Goal: Feedback & Contribution: Submit feedback/report problem

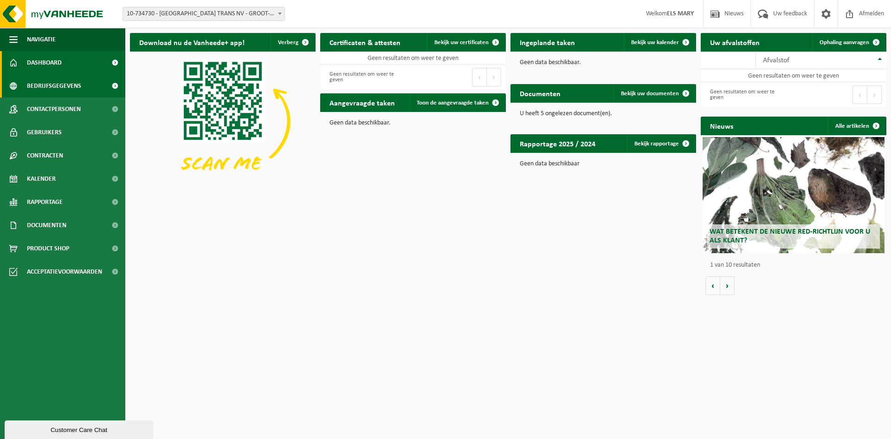
click at [55, 87] on span "Bedrijfsgegevens" at bounding box center [54, 85] width 54 height 23
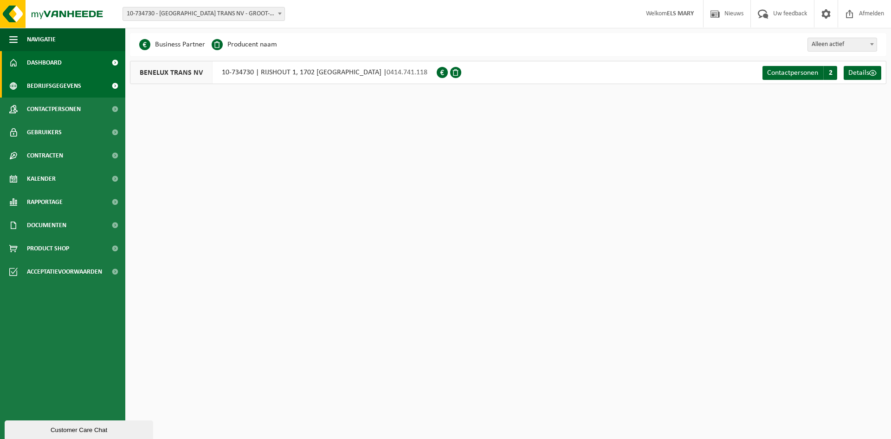
click at [39, 58] on span "Dashboard" at bounding box center [44, 62] width 35 height 23
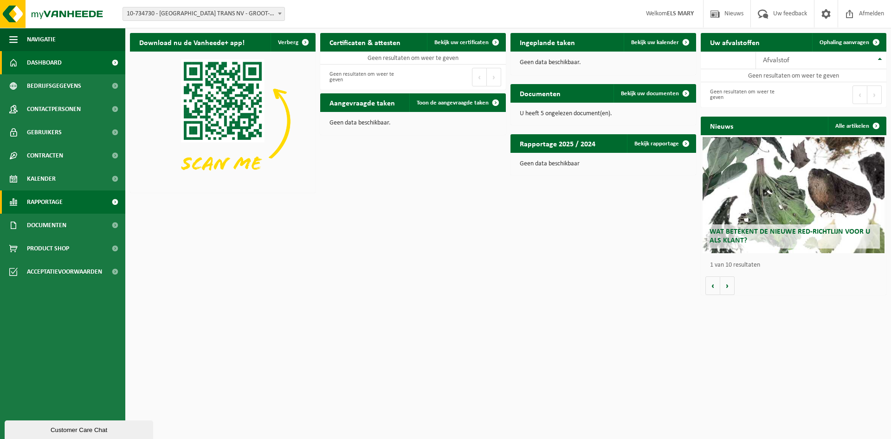
click at [54, 203] on span "Rapportage" at bounding box center [45, 201] width 36 height 23
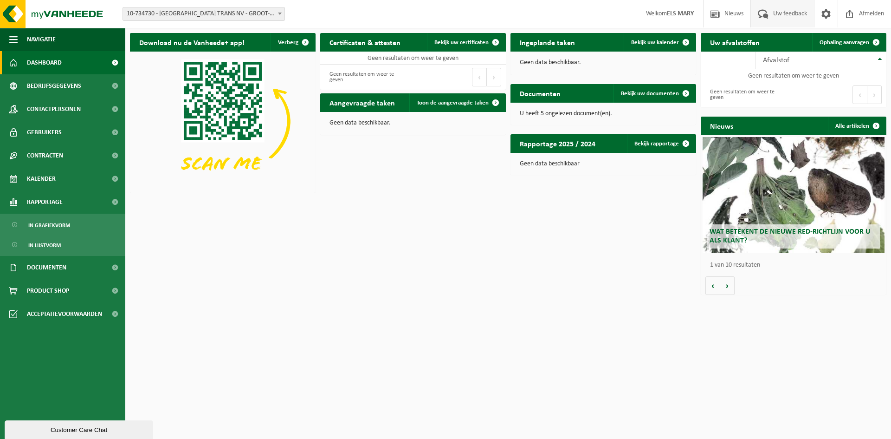
click at [786, 13] on span "Uw feedback" at bounding box center [790, 13] width 39 height 27
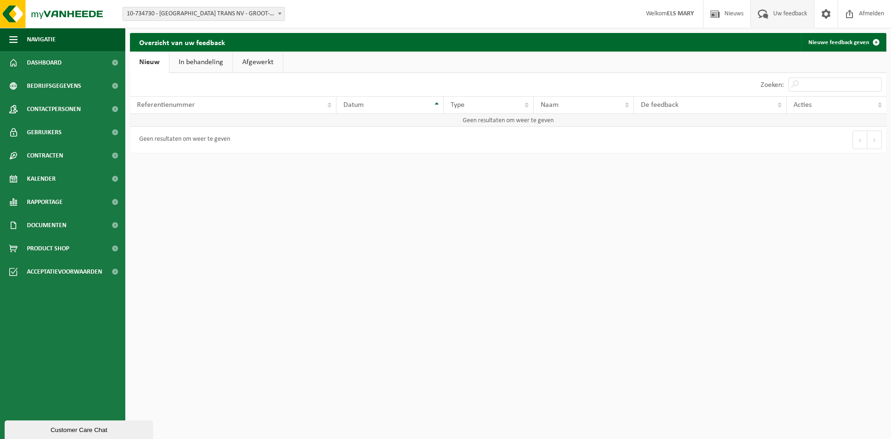
click at [293, 119] on td "Geen resultaten om weer te geven" at bounding box center [508, 120] width 757 height 13
click at [877, 42] on span at bounding box center [876, 42] width 19 height 19
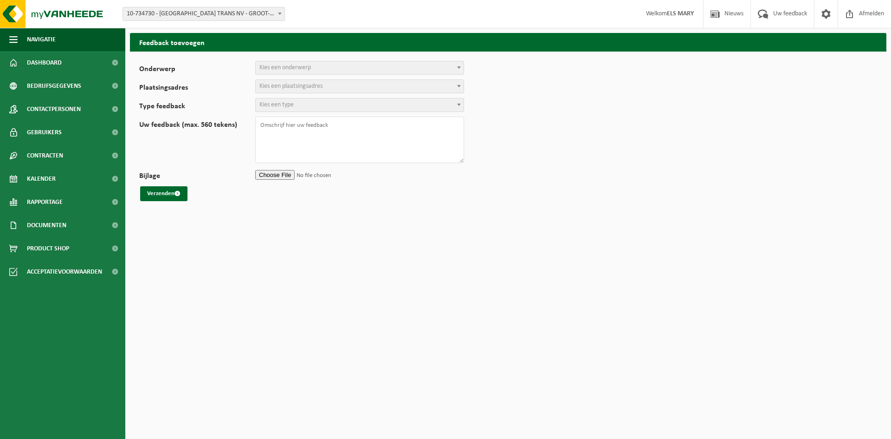
select select
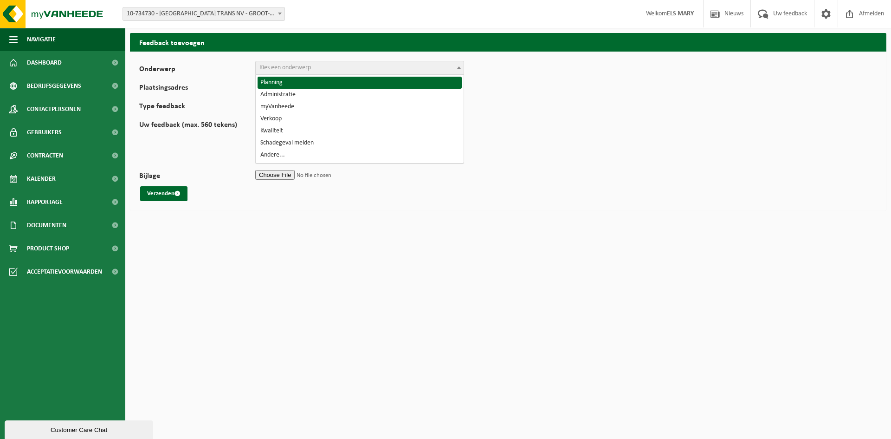
click at [462, 68] on span at bounding box center [459, 67] width 9 height 12
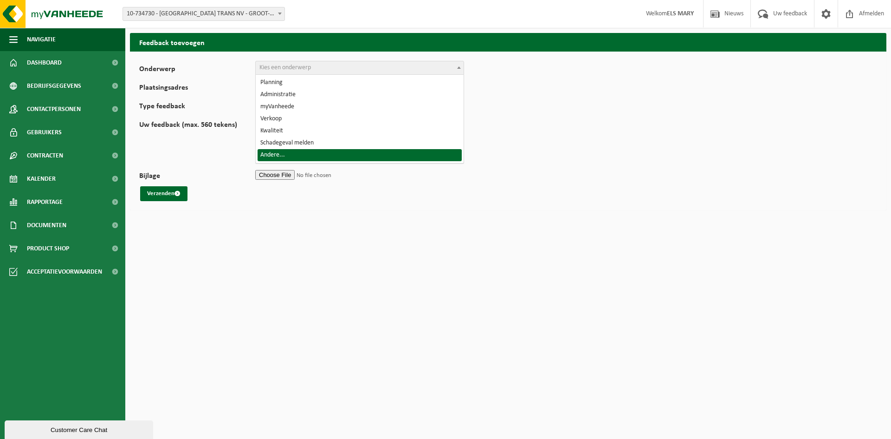
select select "32"
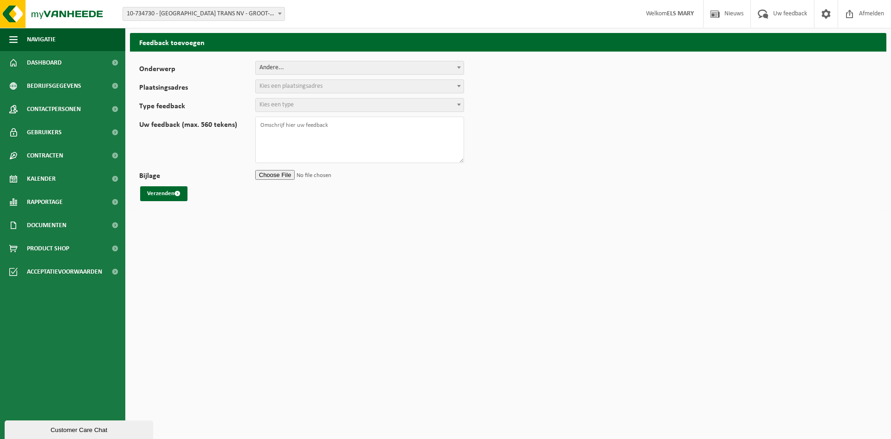
click at [457, 86] on b at bounding box center [459, 86] width 4 height 2
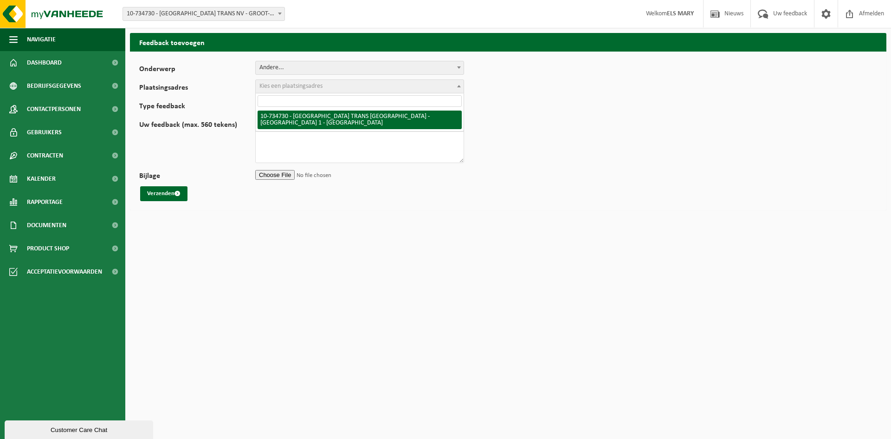
select select "159001"
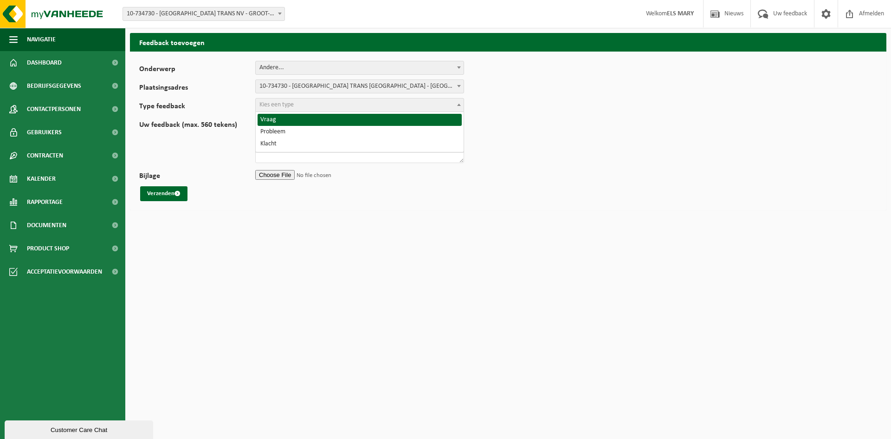
click at [457, 106] on span at bounding box center [459, 104] width 9 height 12
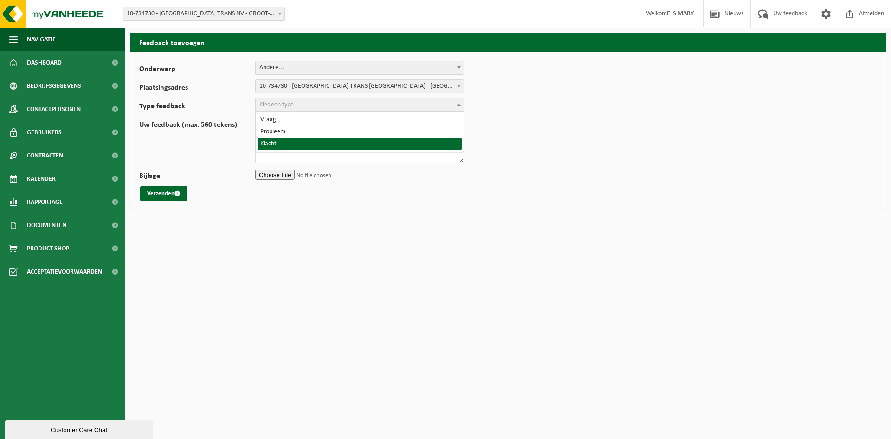
select select "COM"
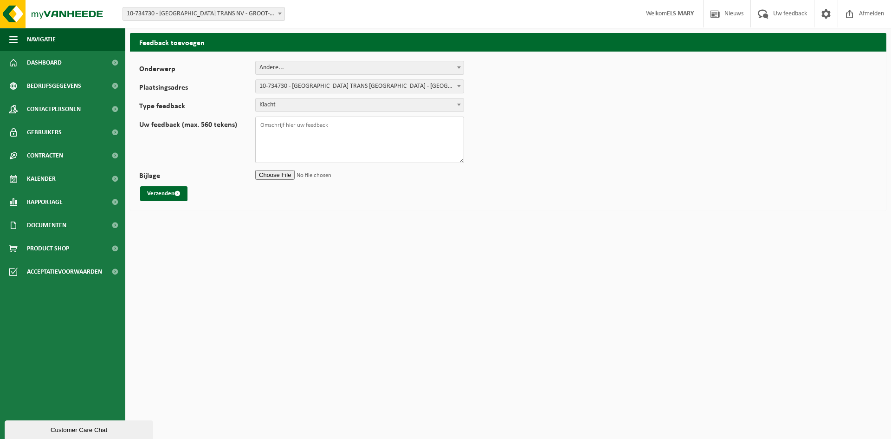
click at [346, 123] on textarea "Uw feedback (max. 560 tekens)" at bounding box center [359, 140] width 209 height 46
click at [270, 177] on input "Bijlage" at bounding box center [359, 175] width 209 height 14
click at [356, 135] on textarea "levering is niet bij ons gebeurd maar op verkeerd adres, tot op heden geen reac…" at bounding box center [359, 140] width 209 height 46
paste textarea "Van: Els Mary Verzonden: donderdag 21 augustus 2025 12:03 Aan: CUSTOMERCARE@VAN…"
click at [356, 131] on textarea "levering is niet bij ons gebeurd maar op verkeerd adres, tot op heden geen reac…" at bounding box center [359, 140] width 209 height 46
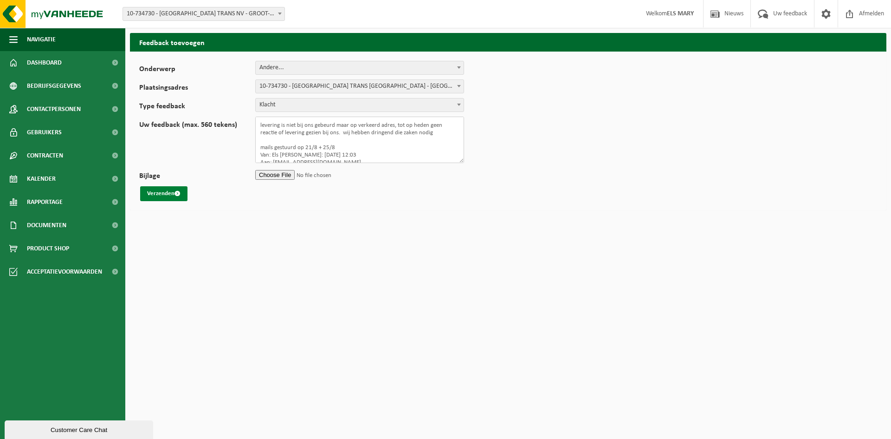
type textarea "levering is niet bij ons gebeurd maar op verkeerd adres, tot op heden geen reac…"
click at [157, 192] on button "Verzenden" at bounding box center [163, 193] width 47 height 15
